Goal: Transaction & Acquisition: Book appointment/travel/reservation

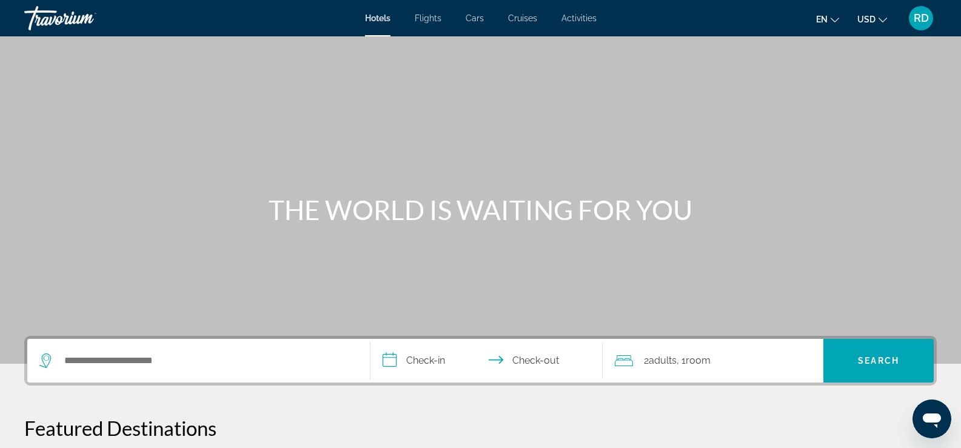
click at [884, 24] on button "USD USD ($) MXN (Mex$) CAD (Can$) GBP (£) EUR (€) AUD (A$) NZD (NZ$) CNY (CN¥)" at bounding box center [873, 19] width 30 height 18
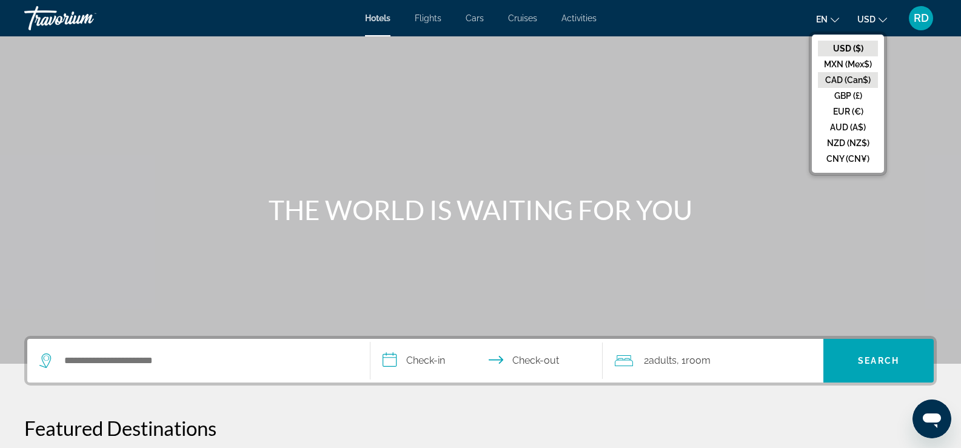
click at [856, 78] on button "CAD (Can$)" at bounding box center [848, 80] width 60 height 16
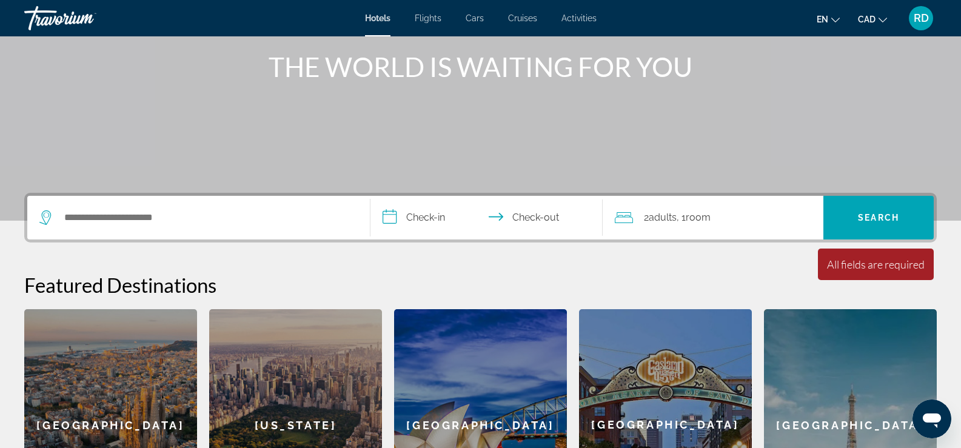
scroll to position [135, 0]
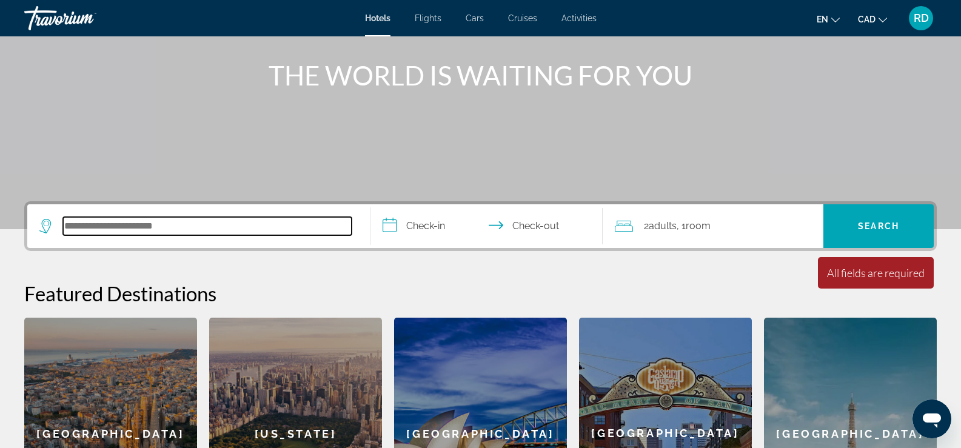
click at [280, 233] on input "Search hotel destination" at bounding box center [207, 226] width 289 height 18
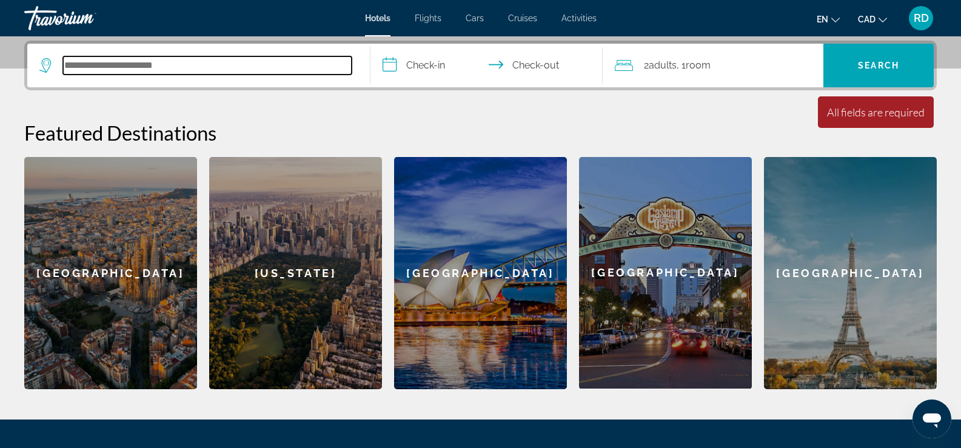
scroll to position [297, 0]
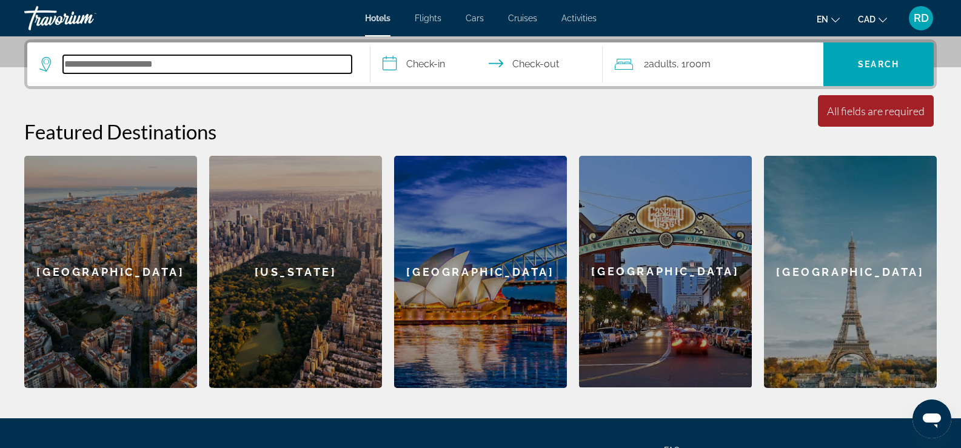
click at [127, 63] on input "Search hotel destination" at bounding box center [207, 64] width 289 height 18
click at [478, 16] on span "Cars" at bounding box center [475, 18] width 18 height 10
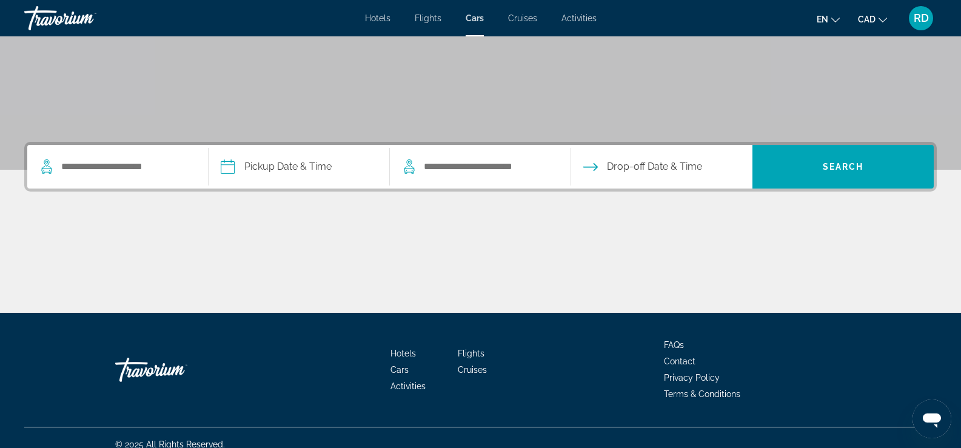
scroll to position [207, 0]
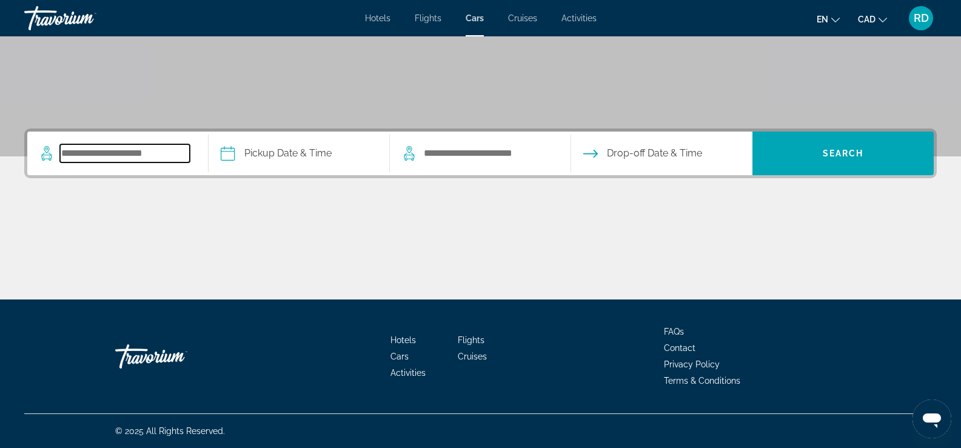
click at [108, 158] on input "Search pickup location" at bounding box center [125, 153] width 130 height 18
click at [135, 156] on input "Search pickup location" at bounding box center [125, 153] width 130 height 18
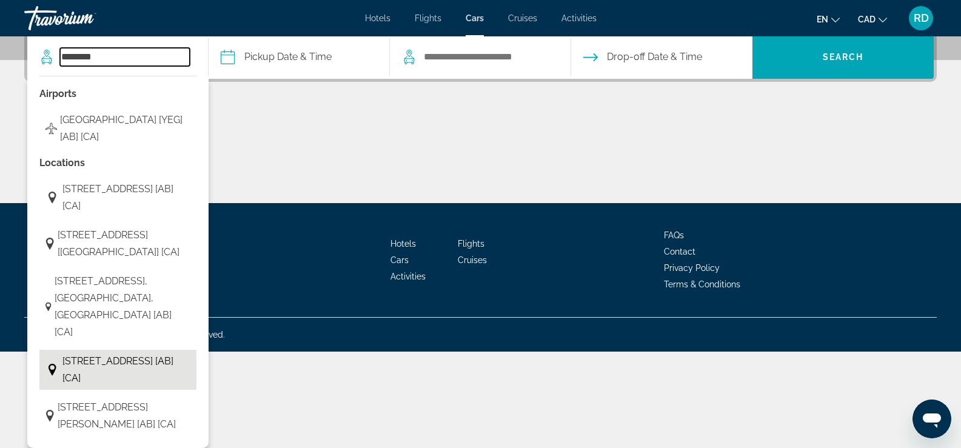
scroll to position [335, 0]
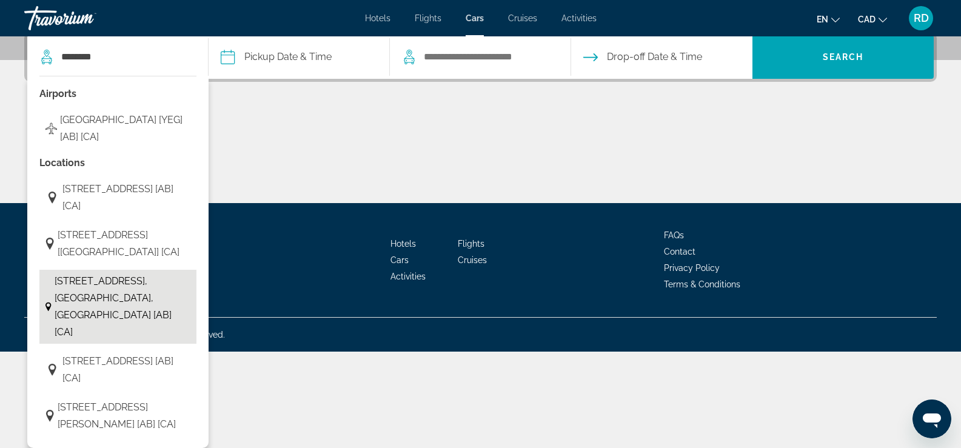
click at [132, 303] on span "[STREET_ADDRESS], [GEOGRAPHIC_DATA], [GEOGRAPHIC_DATA] [AB] [CA]" at bounding box center [123, 307] width 136 height 68
type input "**********"
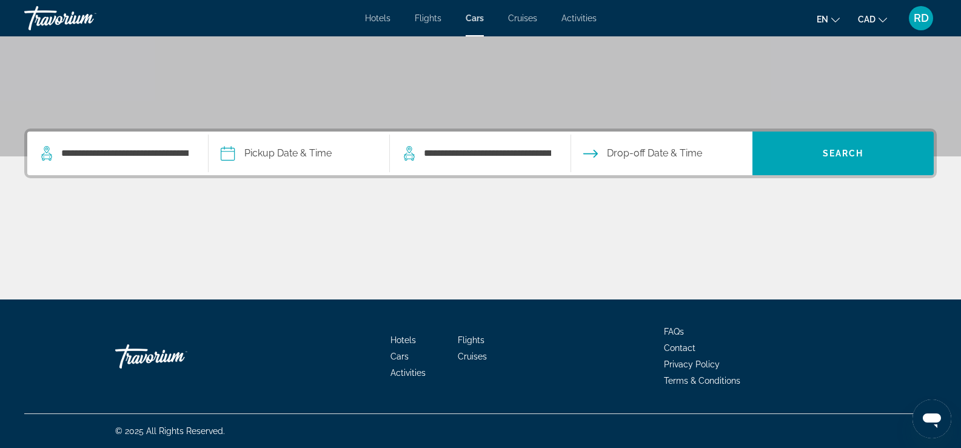
click at [331, 156] on input "Pickup date" at bounding box center [299, 155] width 186 height 47
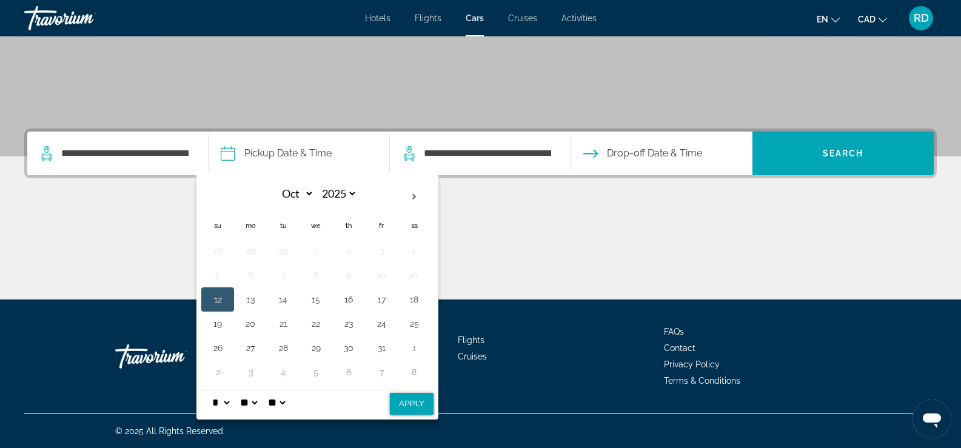
click at [225, 303] on button "12" at bounding box center [217, 299] width 19 height 17
click at [219, 294] on button "12" at bounding box center [217, 299] width 19 height 17
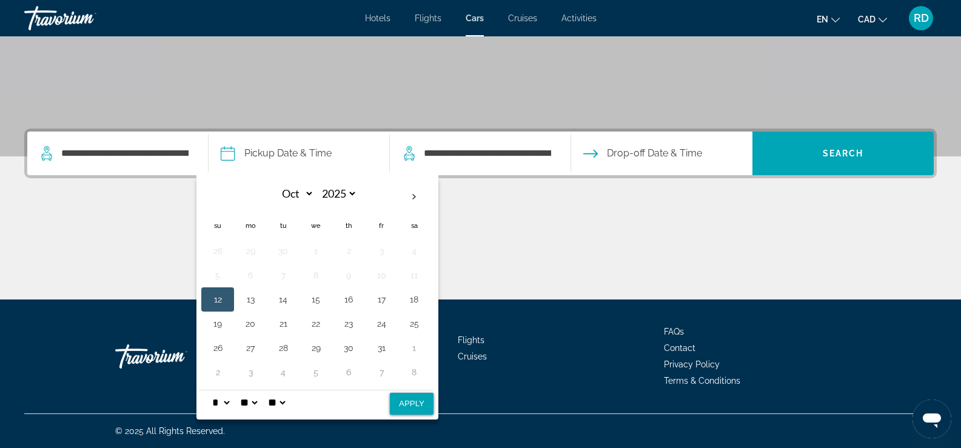
click at [685, 153] on span "Drop-off Date & Time" at bounding box center [654, 153] width 95 height 17
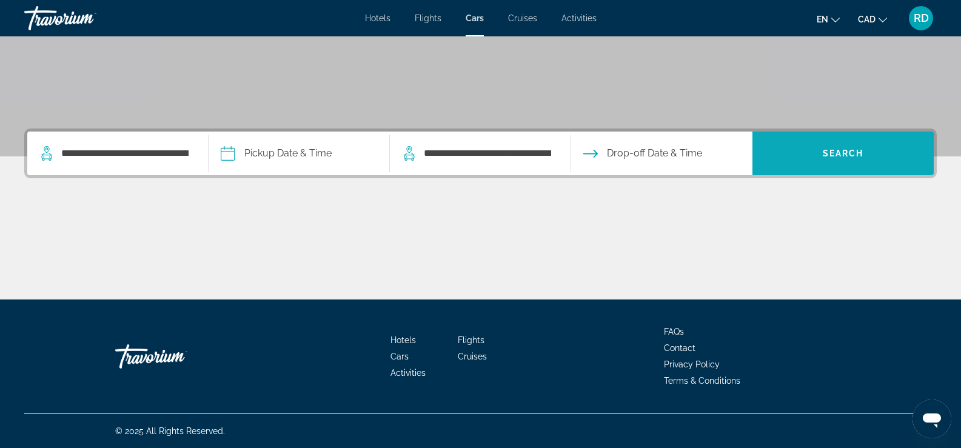
click at [826, 153] on span "Search" at bounding box center [843, 154] width 41 height 10
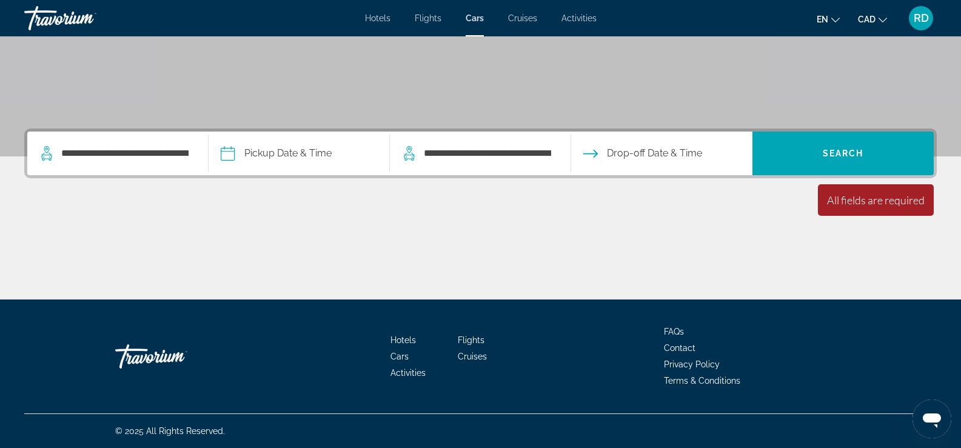
click at [670, 153] on span "Drop-off Date & Time" at bounding box center [654, 153] width 95 height 17
click at [602, 149] on button "Drop-off Date & Time" at bounding box center [642, 154] width 119 height 44
click at [609, 158] on span "Drop-off Date & Time" at bounding box center [654, 153] width 95 height 17
click at [228, 157] on input "Pickup date" at bounding box center [299, 155] width 186 height 47
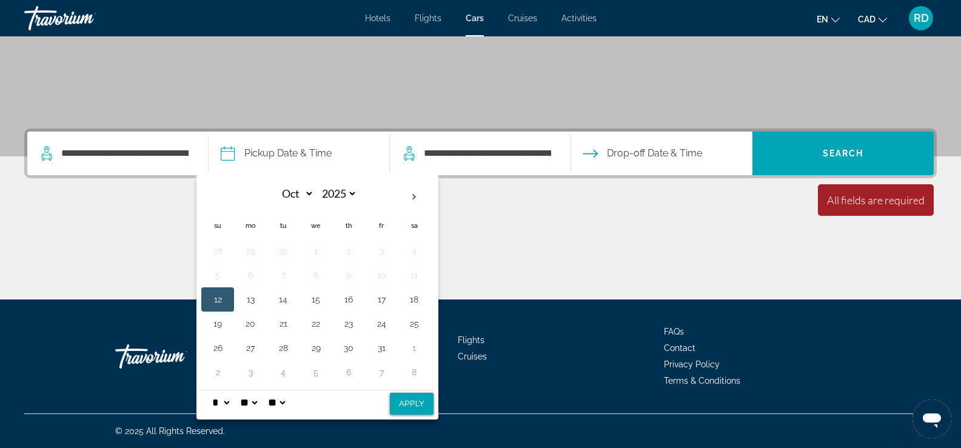
click at [212, 300] on button "12" at bounding box center [217, 299] width 19 height 17
click at [246, 297] on button "13" at bounding box center [250, 299] width 19 height 17
click at [226, 298] on button "12" at bounding box center [217, 299] width 19 height 17
click at [287, 401] on select "** **" at bounding box center [277, 403] width 22 height 24
click at [410, 196] on th "Next month" at bounding box center [414, 197] width 33 height 27
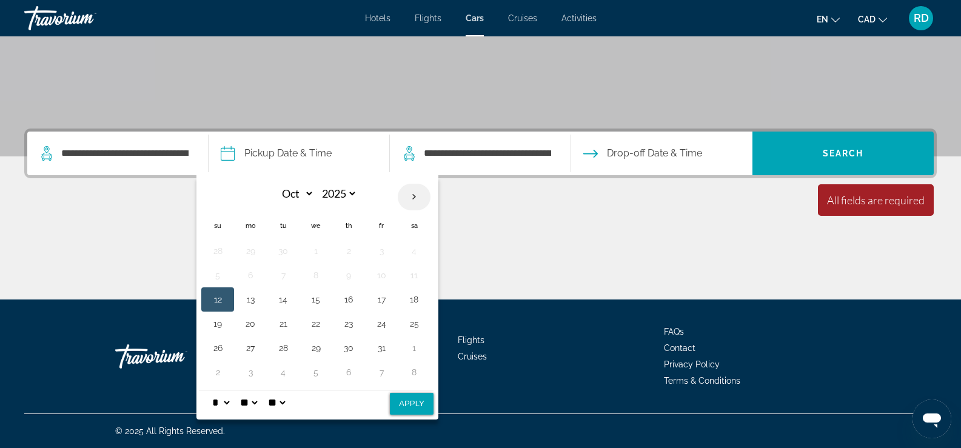
select select "**"
click at [253, 281] on button "3" at bounding box center [250, 275] width 19 height 17
drag, startPoint x: 477, startPoint y: 257, endPoint x: 490, endPoint y: 248, distance: 15.3
click at [490, 249] on div "Main content" at bounding box center [480, 254] width 913 height 91
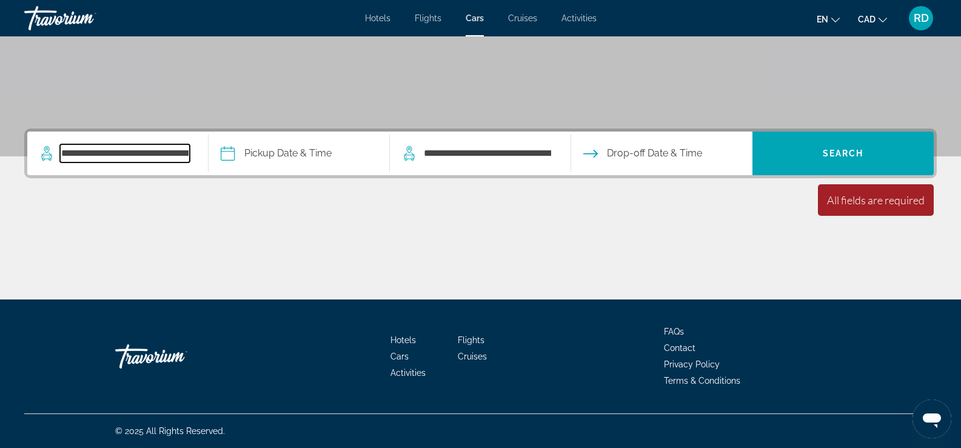
click at [165, 156] on input "**********" at bounding box center [125, 153] width 130 height 18
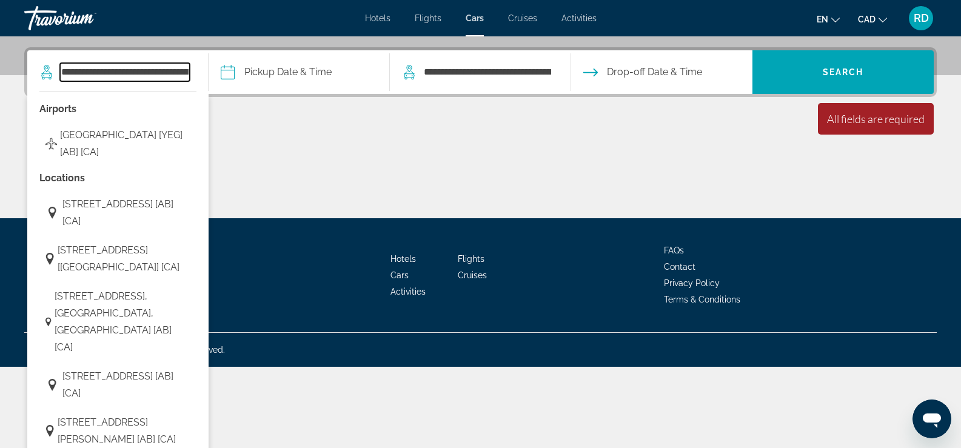
scroll to position [297, 0]
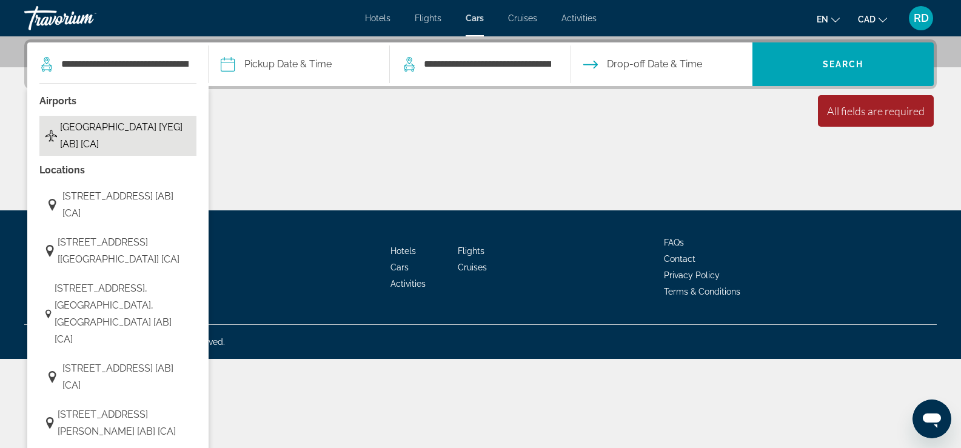
click at [174, 130] on span "[GEOGRAPHIC_DATA] [YEG] [AB] [CA]" at bounding box center [125, 136] width 130 height 34
type input "**********"
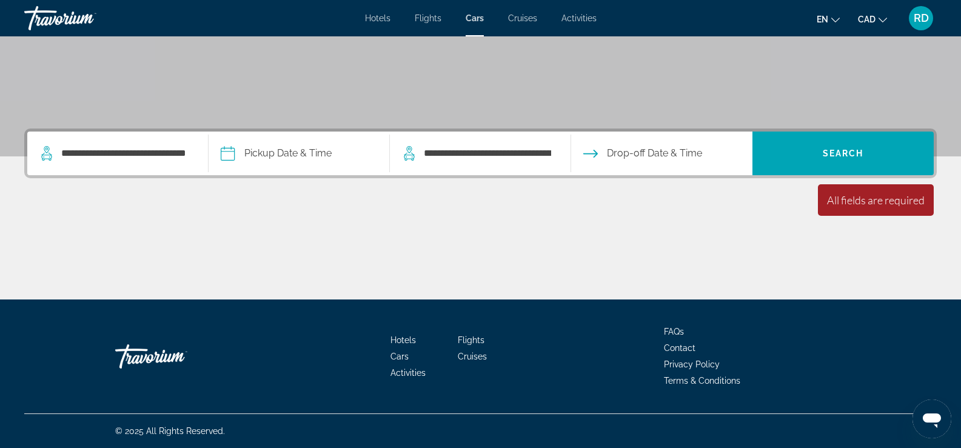
click at [272, 152] on input "Pickup date" at bounding box center [299, 155] width 186 height 47
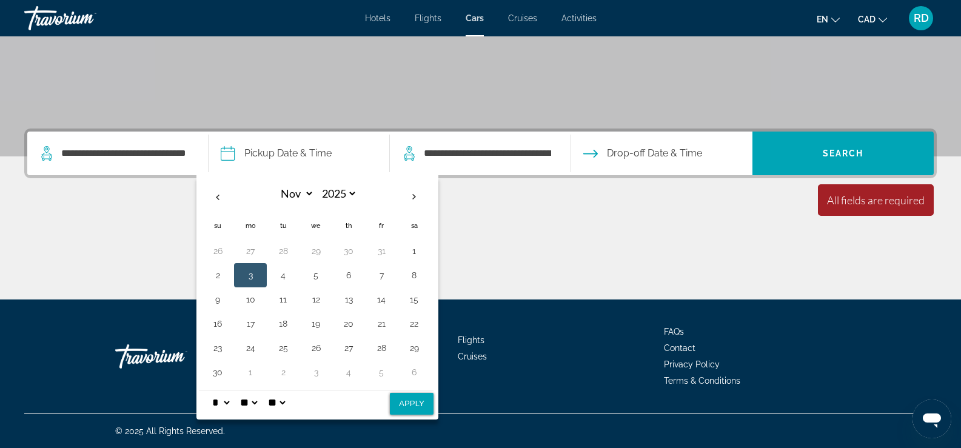
click at [257, 279] on button "3" at bounding box center [250, 275] width 19 height 17
click at [288, 275] on button "4" at bounding box center [283, 275] width 19 height 17
click at [313, 275] on button "5" at bounding box center [315, 275] width 19 height 17
click at [309, 192] on select "*** *** *** *** *** *** *** *** *** *** *** ***" at bounding box center [294, 193] width 39 height 21
select select "*"
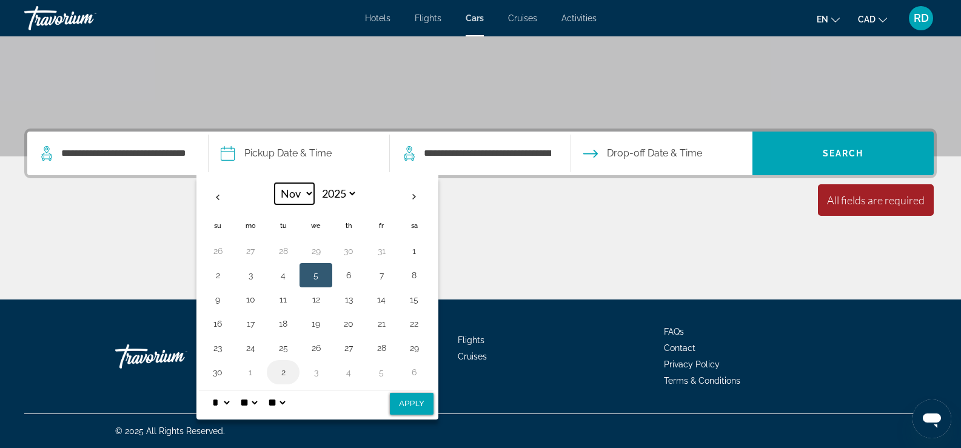
click at [275, 183] on select "*** *** *** *** *** *** *** *** *** *** *** ***" at bounding box center [294, 193] width 39 height 21
click at [221, 299] on button "12" at bounding box center [217, 299] width 19 height 17
click at [221, 300] on button "12" at bounding box center [217, 299] width 19 height 17
click at [218, 300] on button "12" at bounding box center [217, 299] width 19 height 17
click at [413, 408] on button "Apply" at bounding box center [412, 404] width 44 height 22
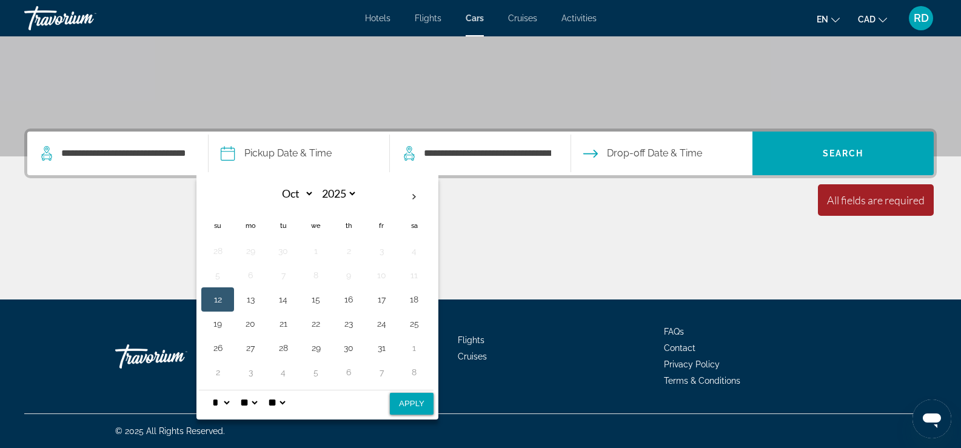
type input "**********"
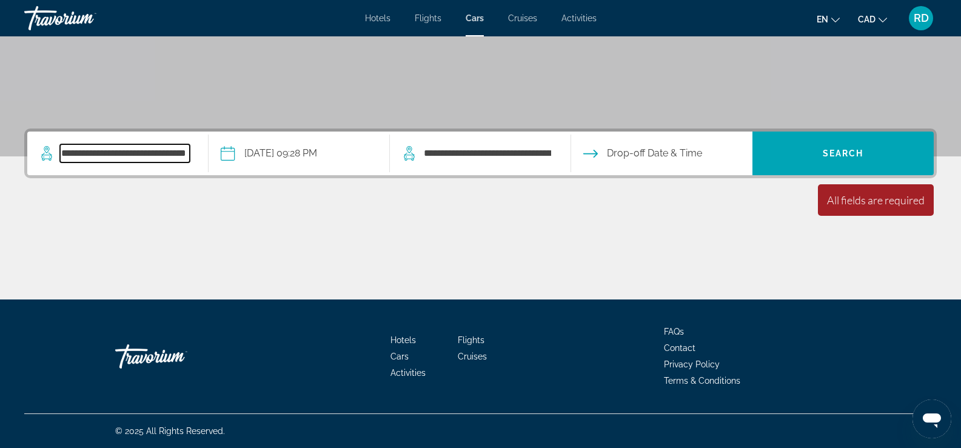
click at [163, 149] on input "**********" at bounding box center [125, 153] width 130 height 18
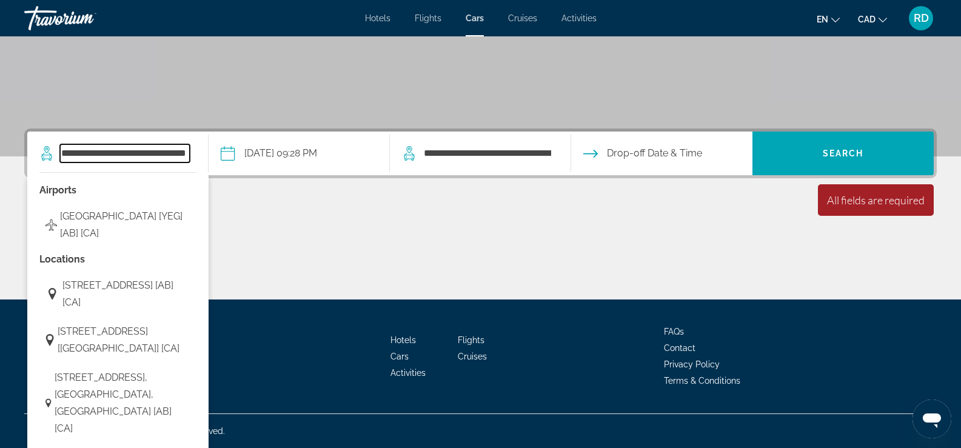
scroll to position [297, 0]
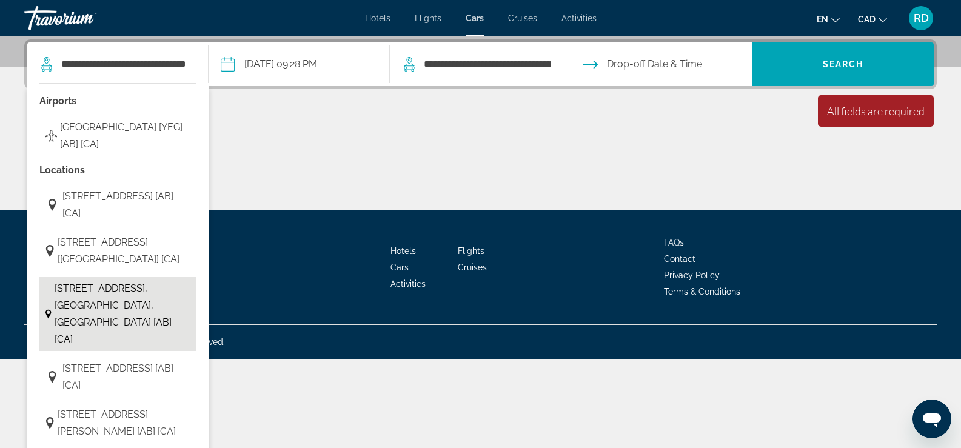
click at [112, 329] on span "[STREET_ADDRESS], [GEOGRAPHIC_DATA], [GEOGRAPHIC_DATA] [AB] [CA]" at bounding box center [123, 314] width 136 height 68
type input "**********"
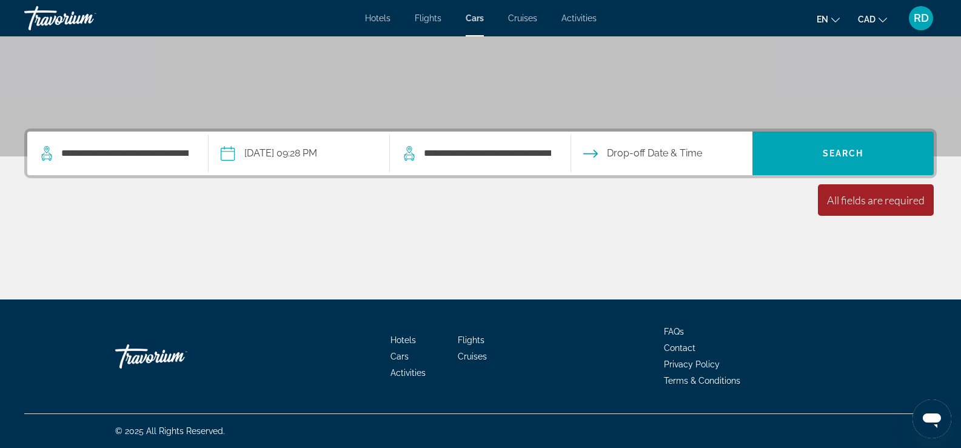
click at [627, 156] on input "Drop-off date" at bounding box center [661, 155] width 186 height 47
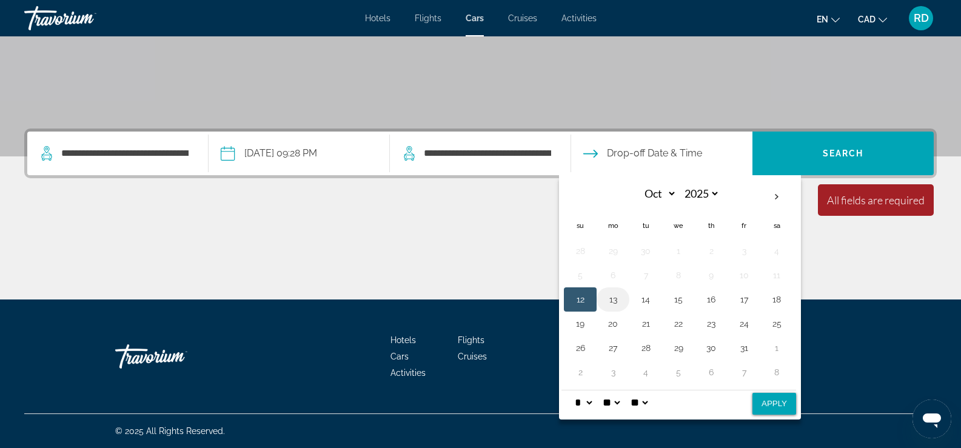
click at [616, 303] on button "13" at bounding box center [612, 299] width 19 height 17
click at [769, 402] on button "Apply" at bounding box center [775, 404] width 44 height 22
type input "**********"
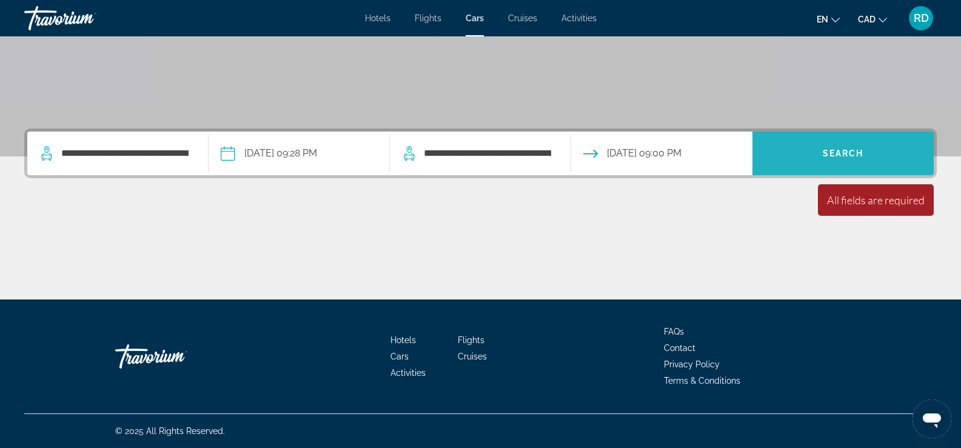
click at [859, 143] on span "Search" at bounding box center [843, 153] width 181 height 29
